Goal: Check status: Check status

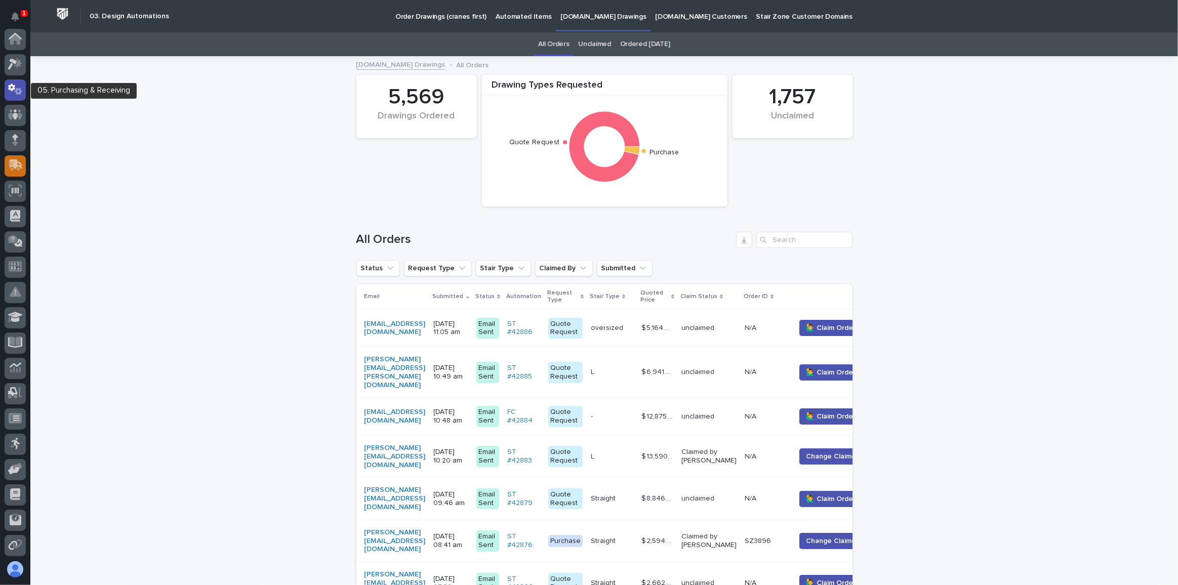
scroll to position [50, 0]
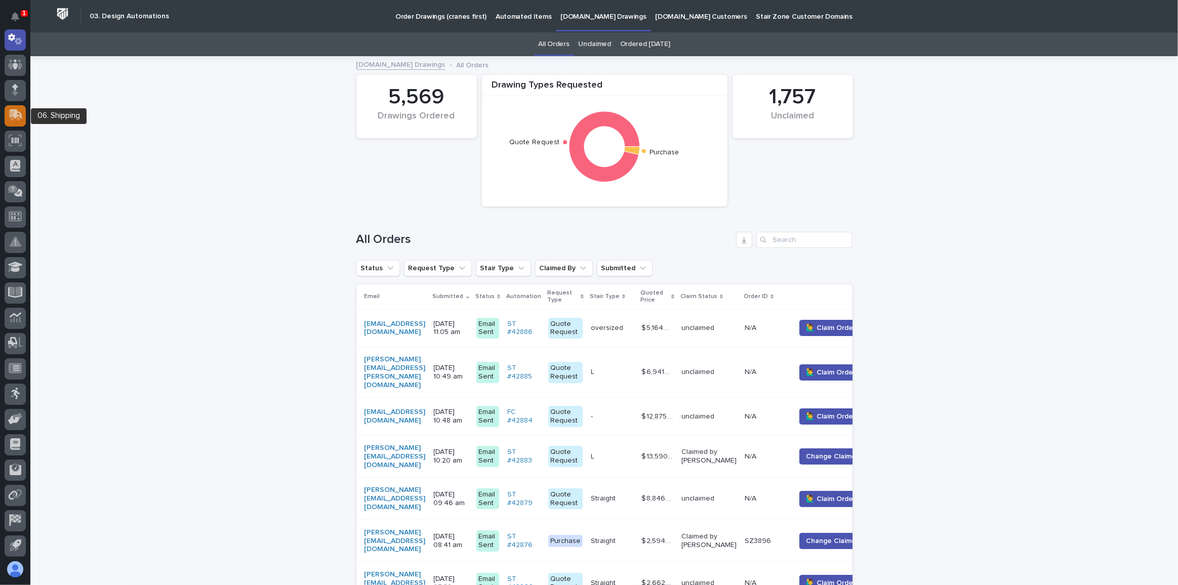
click at [16, 111] on icon at bounding box center [16, 114] width 13 height 10
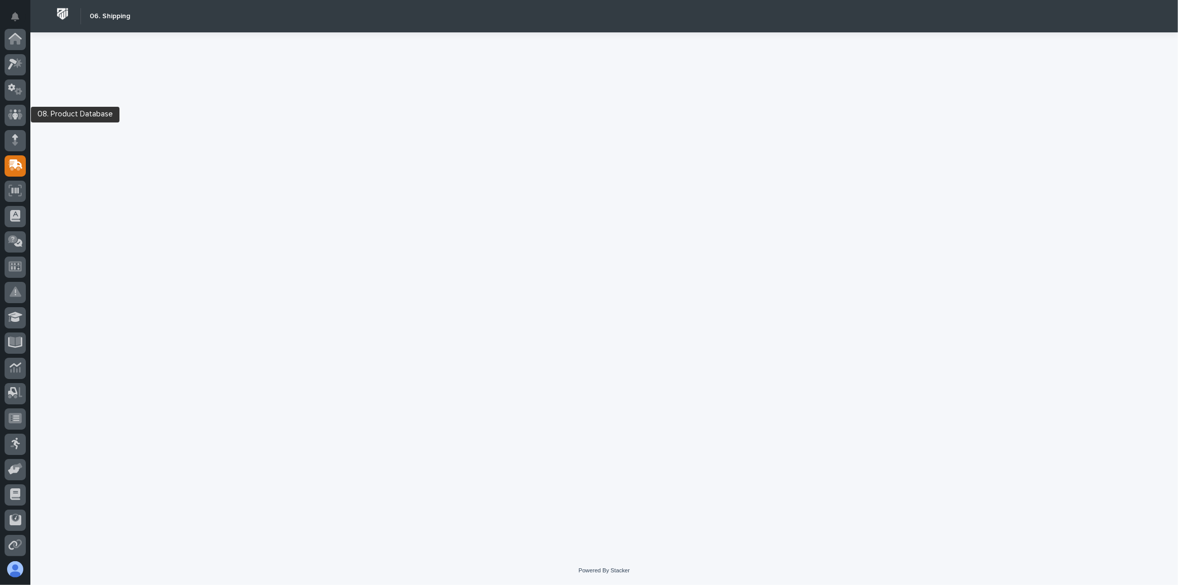
scroll to position [102, 0]
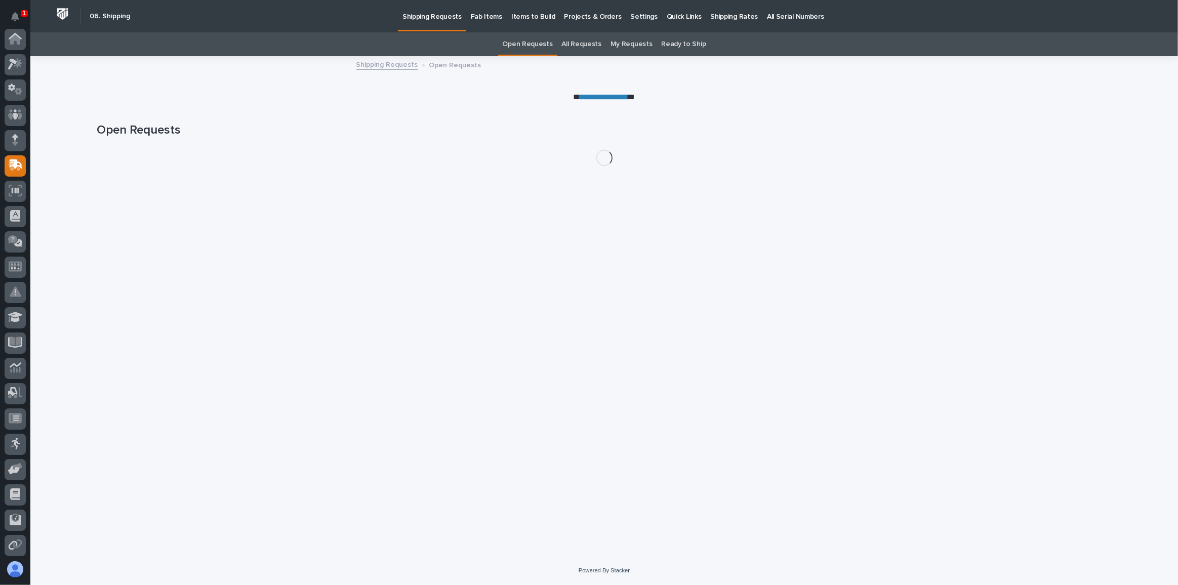
scroll to position [102, 0]
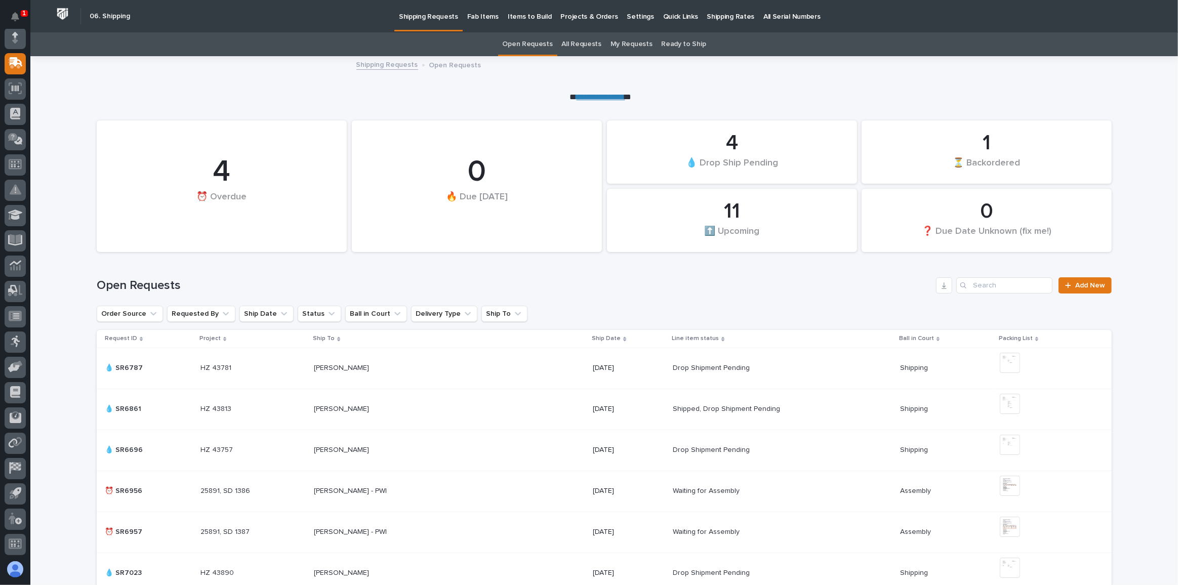
click at [589, 42] on link "All Requests" at bounding box center [581, 44] width 39 height 24
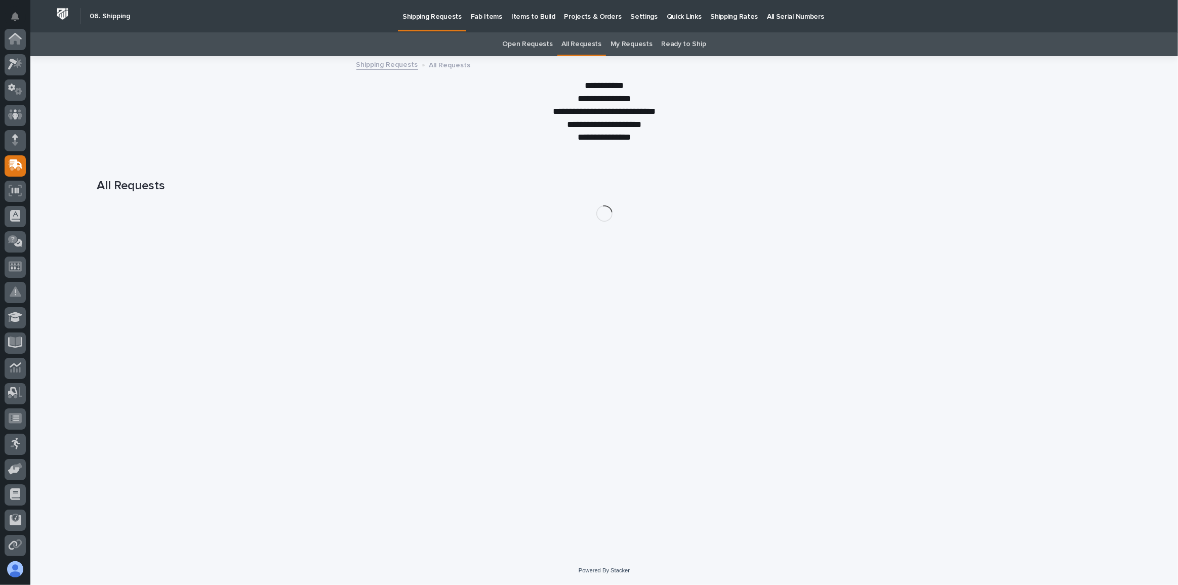
scroll to position [102, 0]
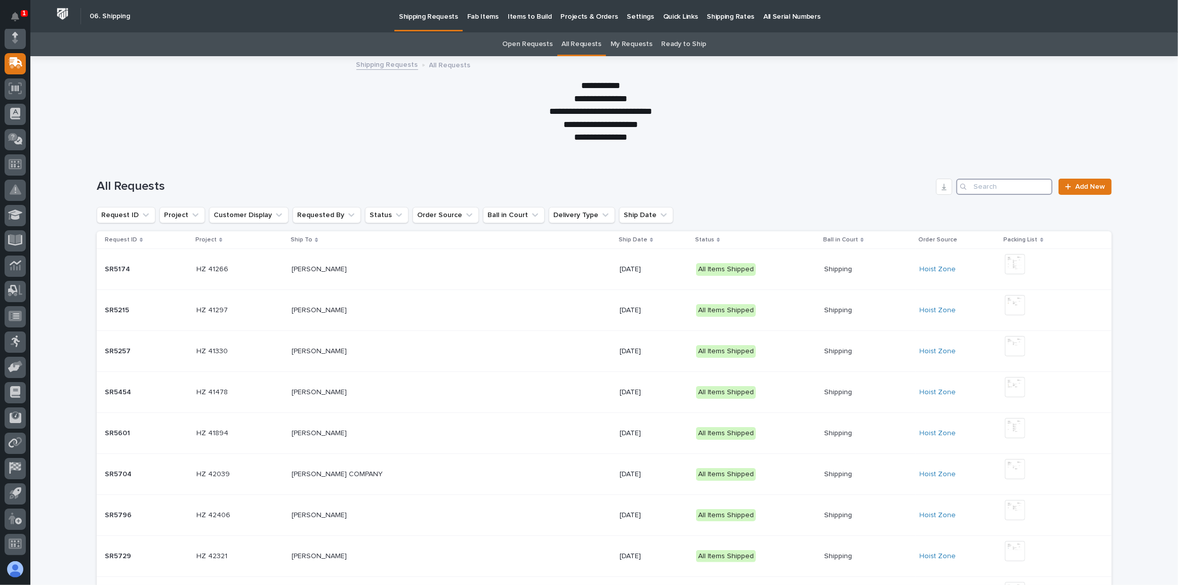
click at [1000, 186] on input "Search" at bounding box center [1004, 187] width 96 height 16
type input "R"
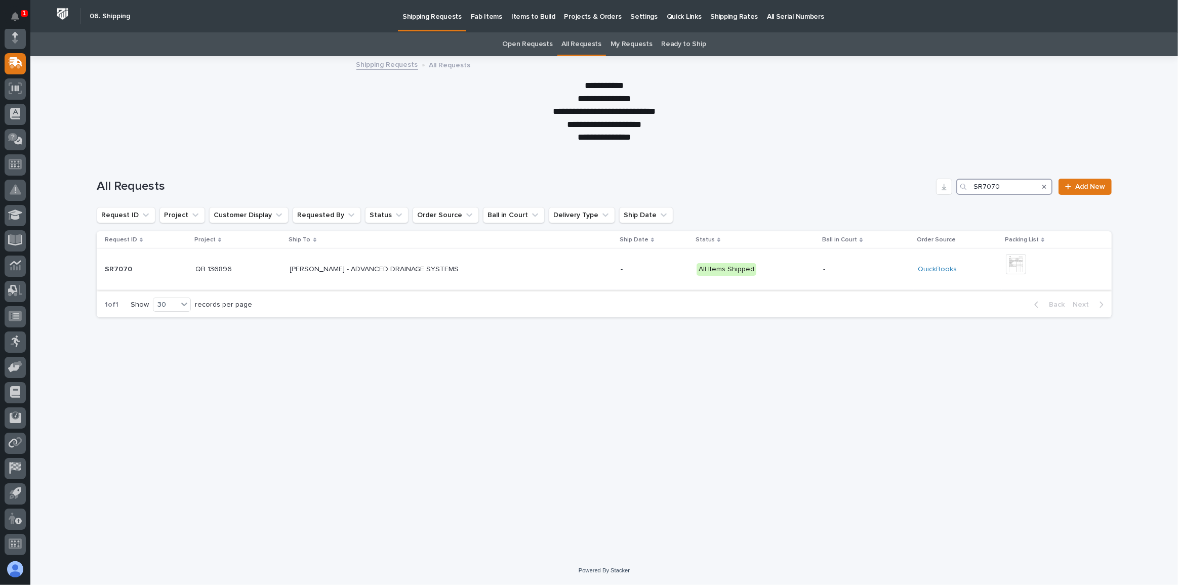
type input "SR7070"
click at [343, 267] on p "[PERSON_NAME] - ADVANCED DRAINAGE SYSTEMS" at bounding box center [375, 268] width 171 height 11
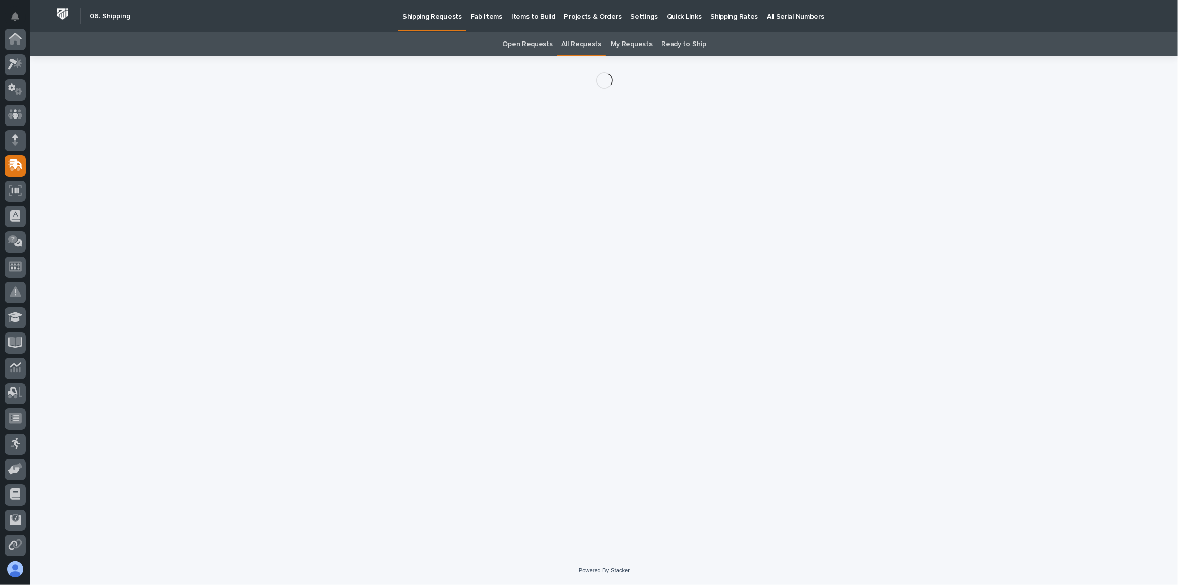
scroll to position [102, 0]
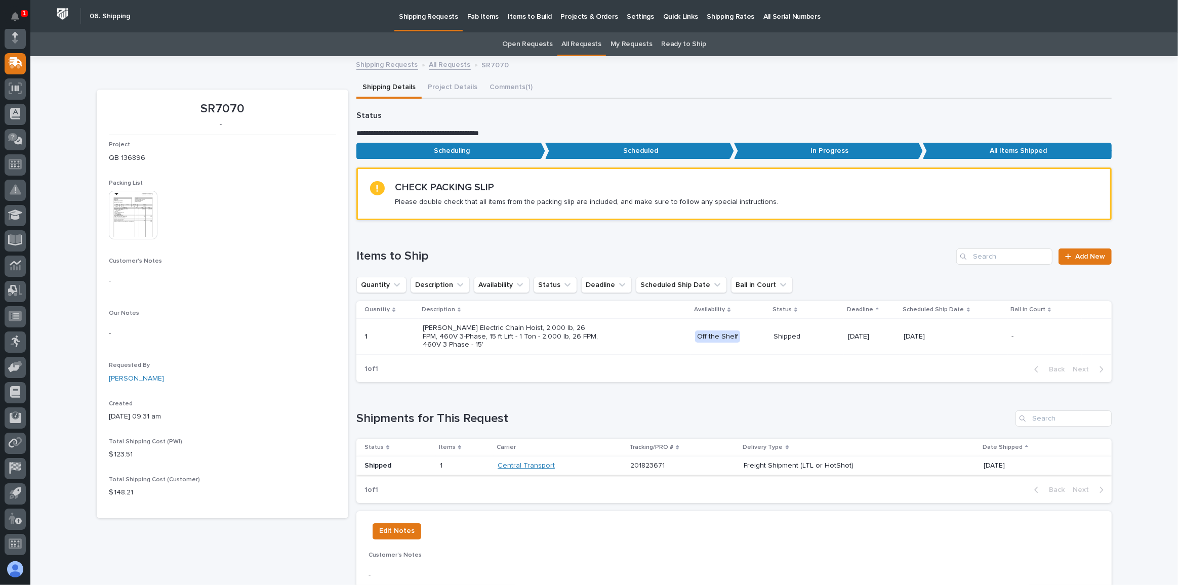
click at [504, 466] on link "Central Transport" at bounding box center [526, 466] width 57 height 9
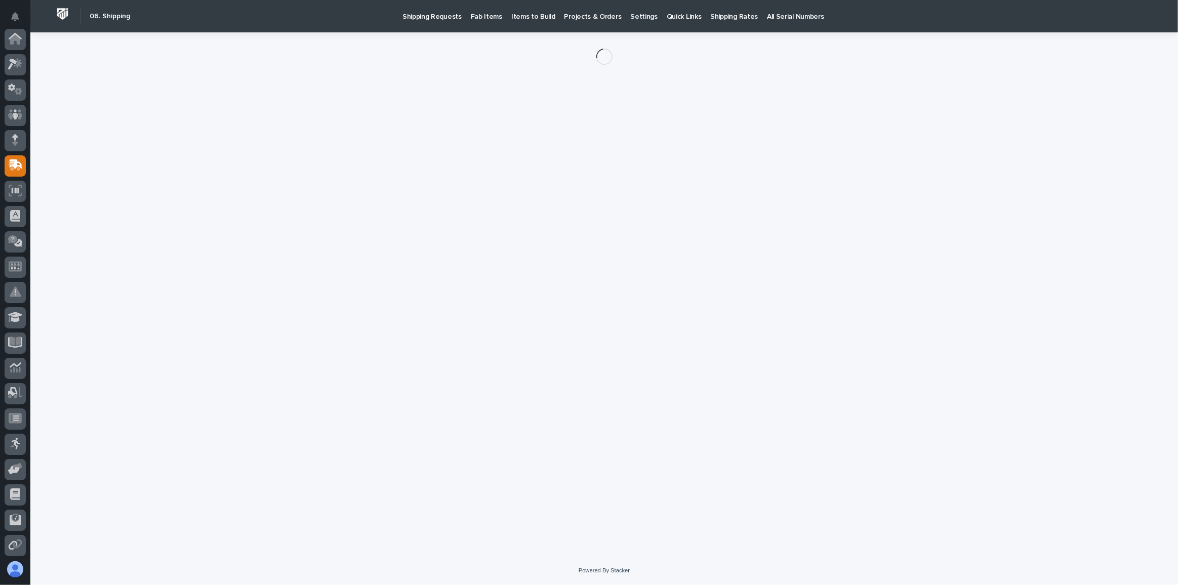
scroll to position [102, 0]
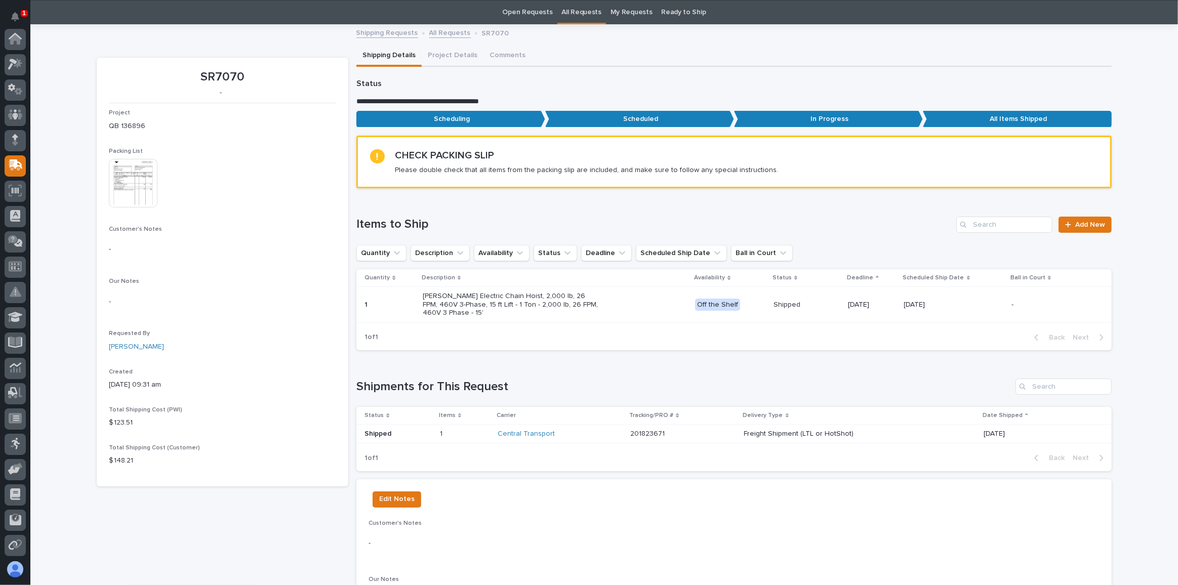
scroll to position [102, 0]
click at [630, 429] on p "201823671" at bounding box center [648, 433] width 36 height 11
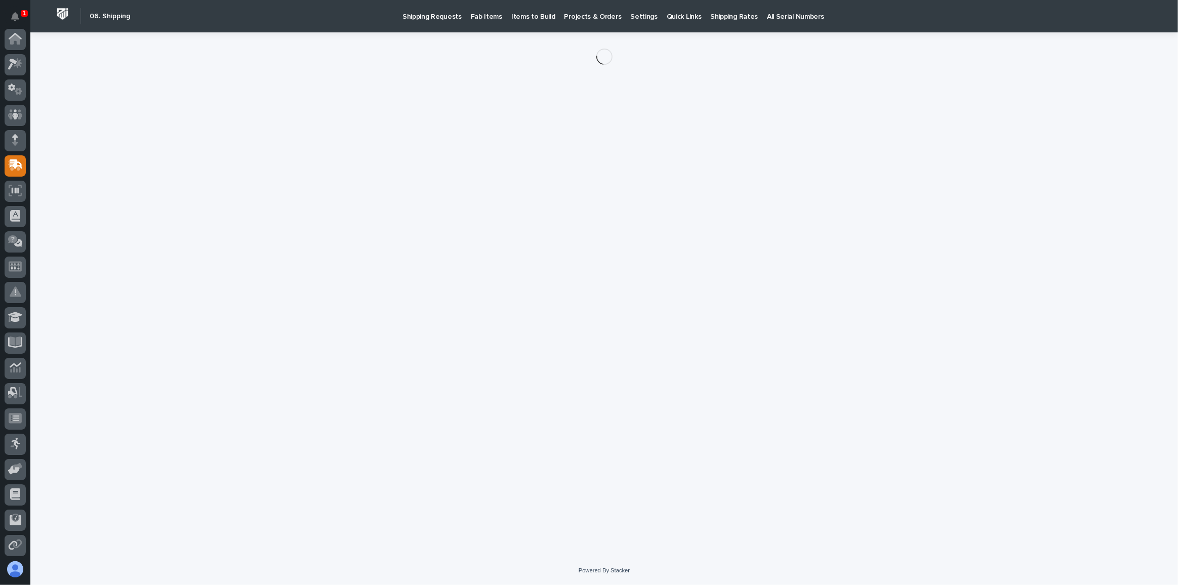
scroll to position [102, 0]
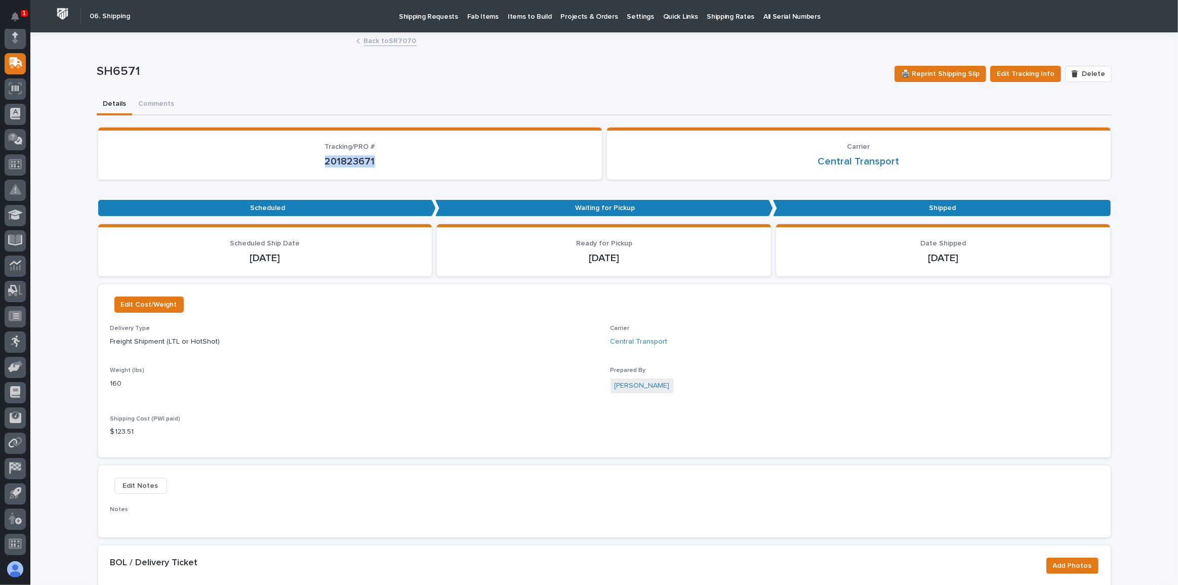
drag, startPoint x: 371, startPoint y: 159, endPoint x: 322, endPoint y: 160, distance: 48.6
click at [322, 160] on p "201823671" at bounding box center [349, 161] width 479 height 12
copy p "201823671"
